Goal: Complete application form

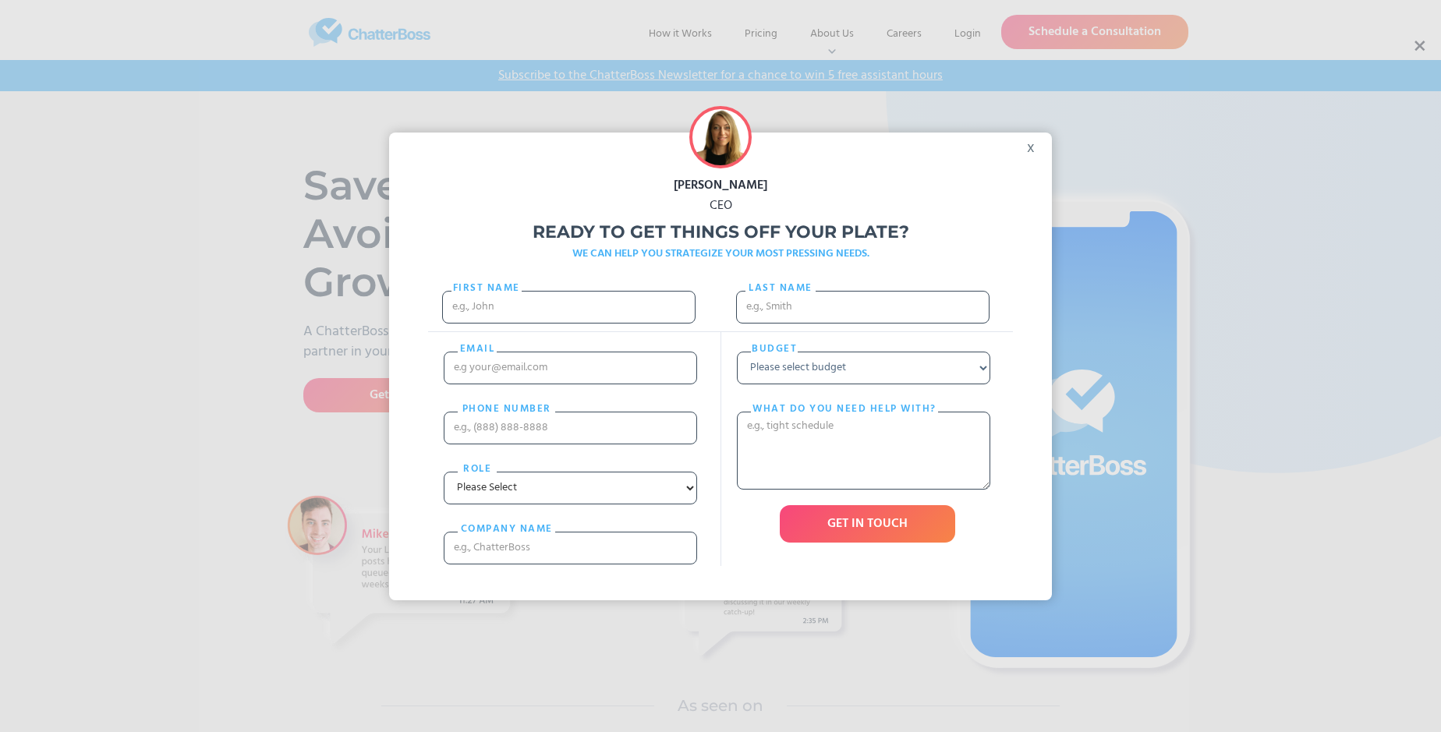
click at [1418, 46] on div "[PERSON_NAME] CEO Ready to get things off your plate? WE CAN HELP YOU STRATEGIZ…" at bounding box center [720, 366] width 1441 height 732
click at [568, 322] on input "First Name" at bounding box center [568, 307] width 253 height 33
type input "[PERSON_NAME]"
click at [862, 314] on input "Last name" at bounding box center [862, 307] width 253 height 33
type input "[PERSON_NAME]"
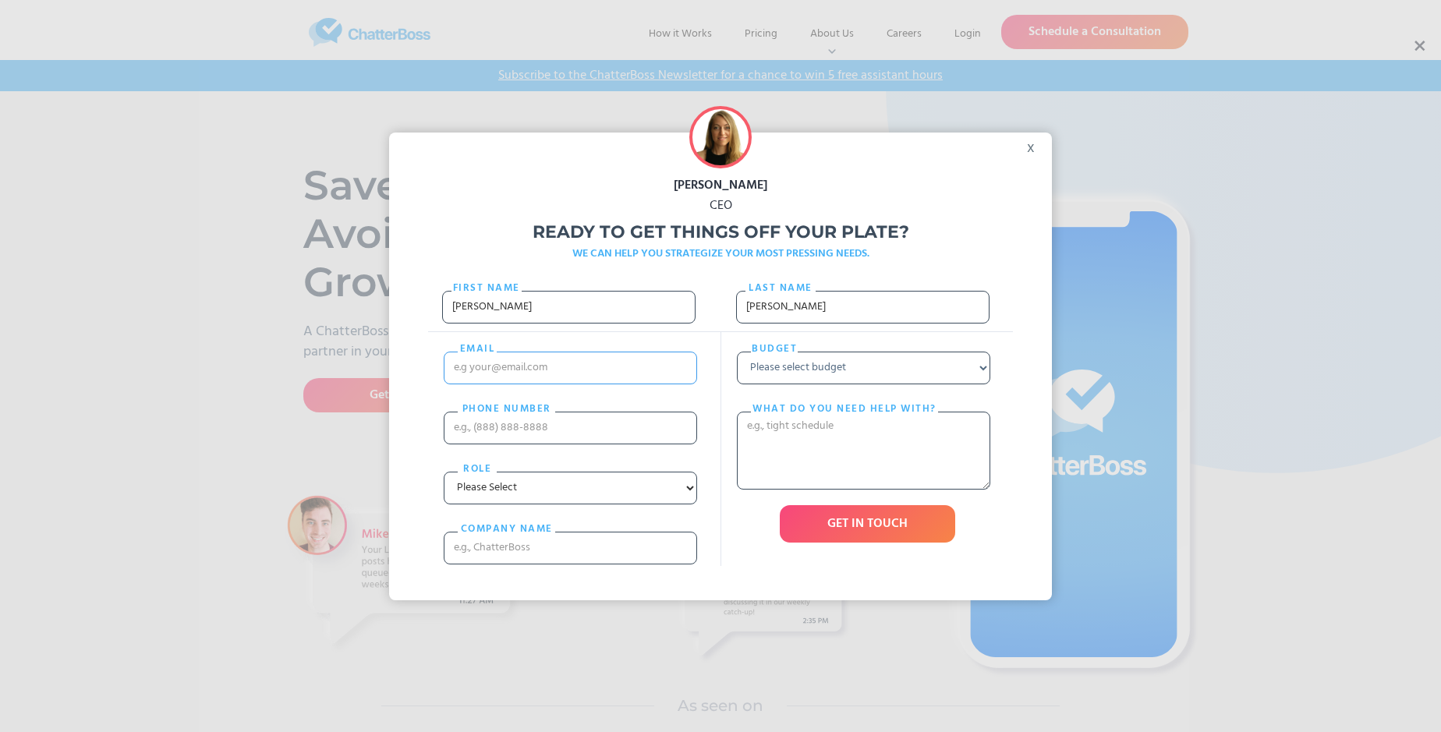
click at [570, 383] on input "email" at bounding box center [570, 368] width 253 height 33
type input "[EMAIL_ADDRESS][PERSON_NAME][DOMAIN_NAME]"
click at [570, 443] on input "PHONE nUMBER" at bounding box center [570, 428] width 253 height 33
type input "18002679583"
click at [570, 564] on input "cOMPANY NAME" at bounding box center [570, 548] width 253 height 33
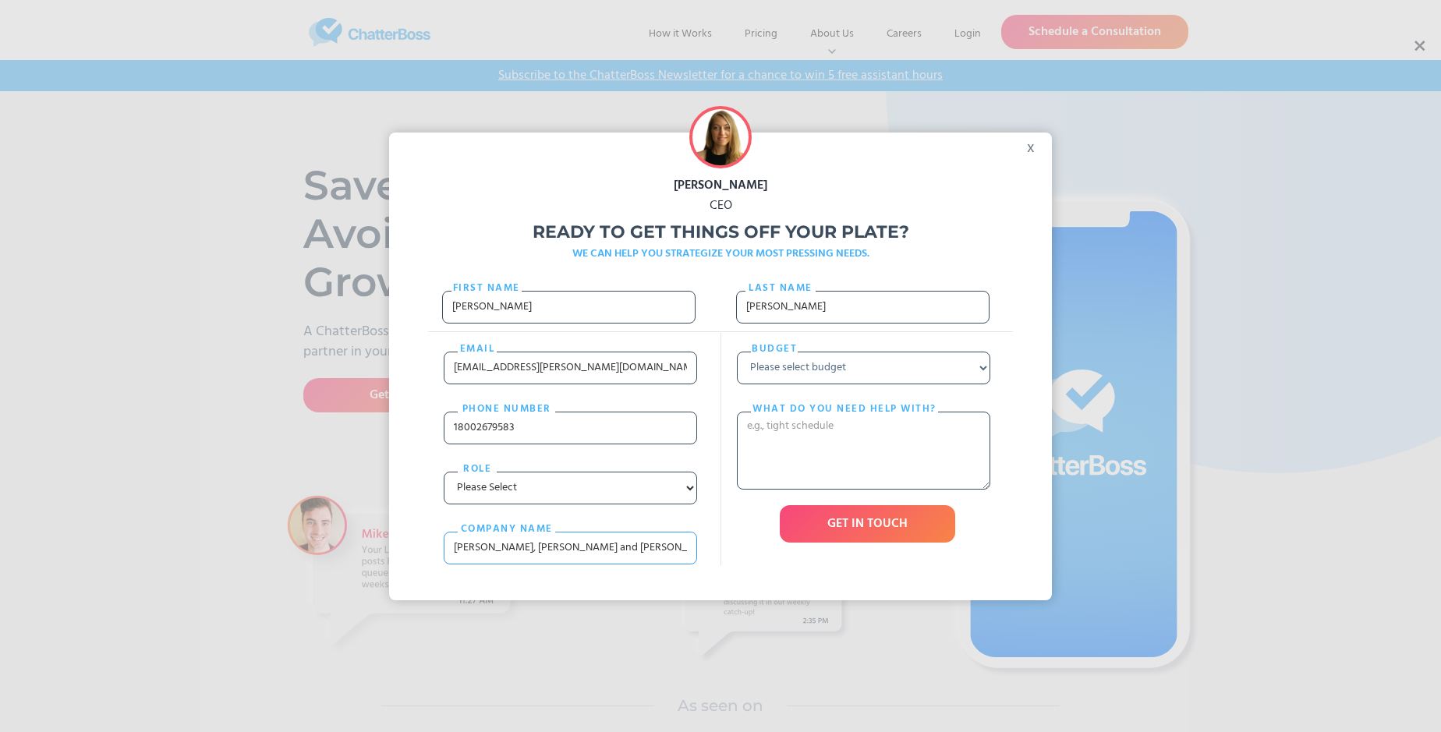
type input "[PERSON_NAME], [PERSON_NAME] and [PERSON_NAME]"
select select "Under $700"
click at [863, 481] on textarea "What do you need help with?" at bounding box center [863, 451] width 253 height 78
type textarea "assumenda"
click at [867, 543] on input "GET IN TOUCH" at bounding box center [867, 523] width 175 height 37
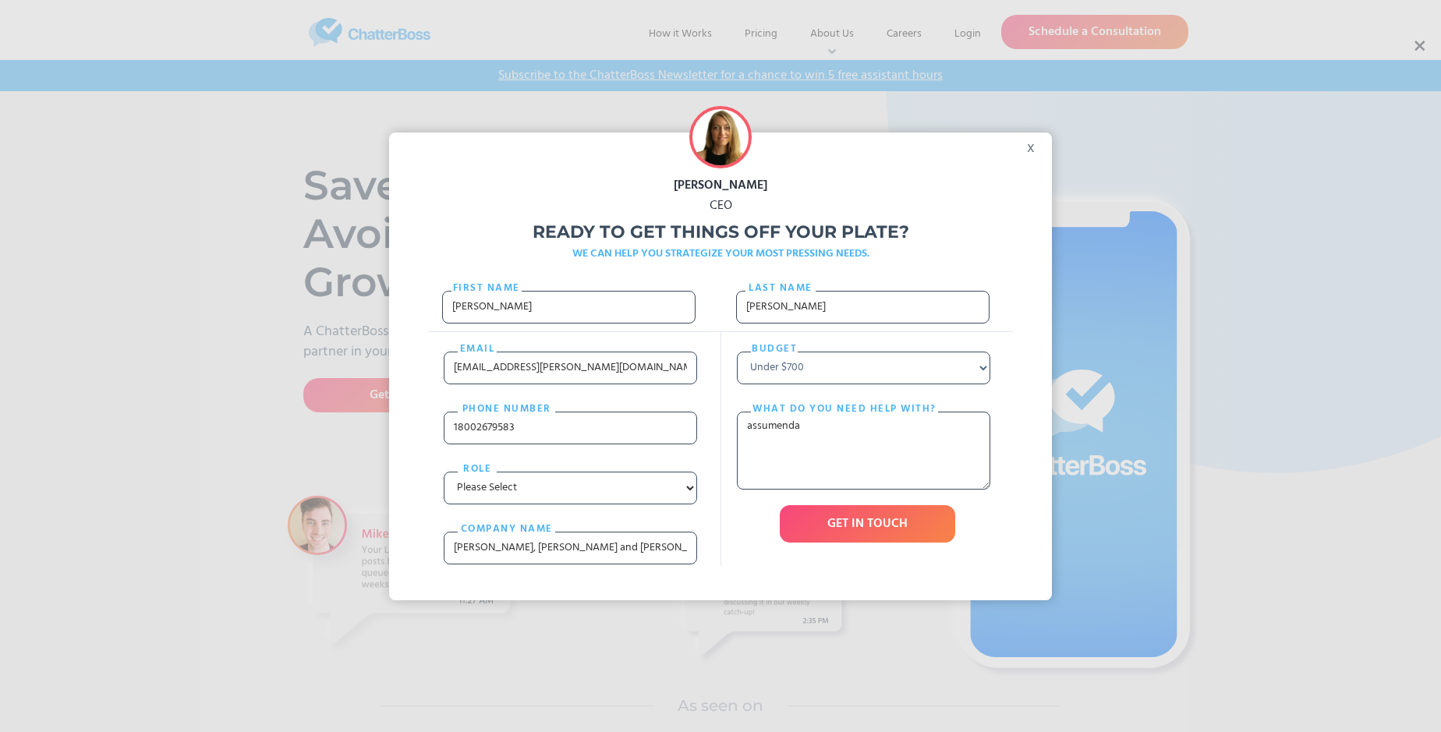
type input "Please wait..."
click at [1418, 46] on div "[PERSON_NAME] CEO Ready to get things off your plate? WE CAN HELP YOU STRATEGIZ…" at bounding box center [720, 366] width 1441 height 732
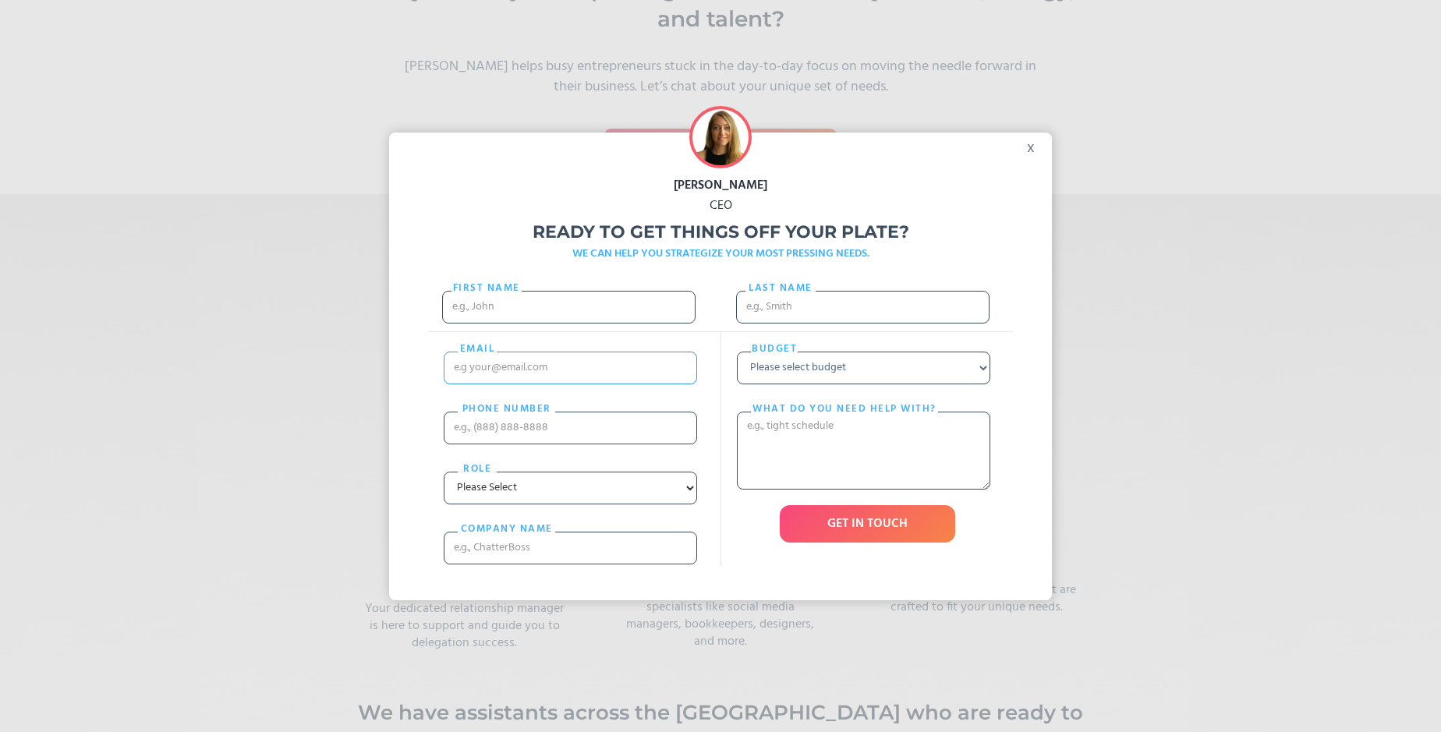
click at [528, 384] on input "email" at bounding box center [570, 368] width 253 height 33
type input "[PERSON_NAME]"
click at [720, 389] on div "Budget Please select budget Under $700 $700 - $1500 $1500 - $3000 $3000+ What d…" at bounding box center [866, 449] width 292 height 234
type input "[EMAIL_ADDRESS][PERSON_NAME][DOMAIN_NAME]"
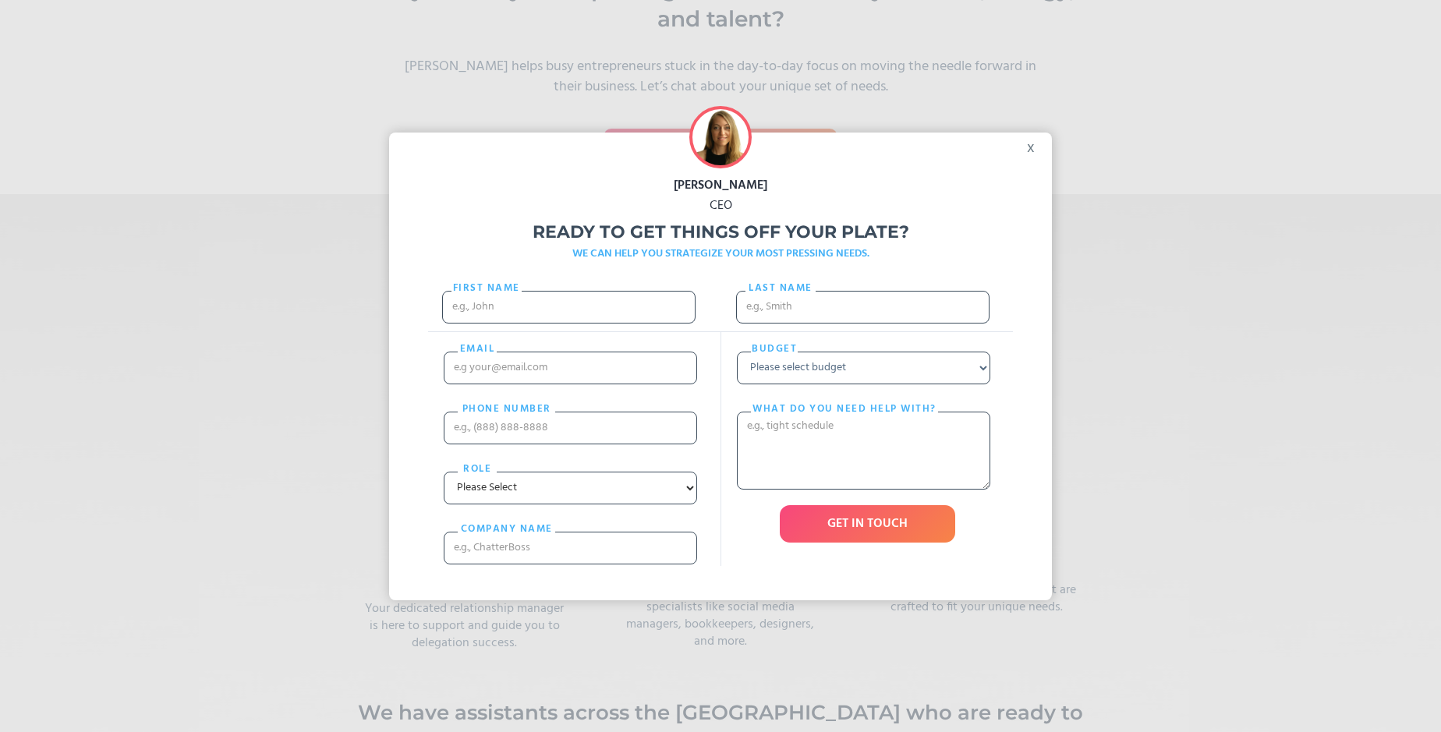
scroll to position [0, 0]
click at [912, 384] on select "Please select budget Under $700 $700 - $1500 $1500 - $3000 $3000+" at bounding box center [863, 368] width 253 height 33
